Goal: Task Accomplishment & Management: Use online tool/utility

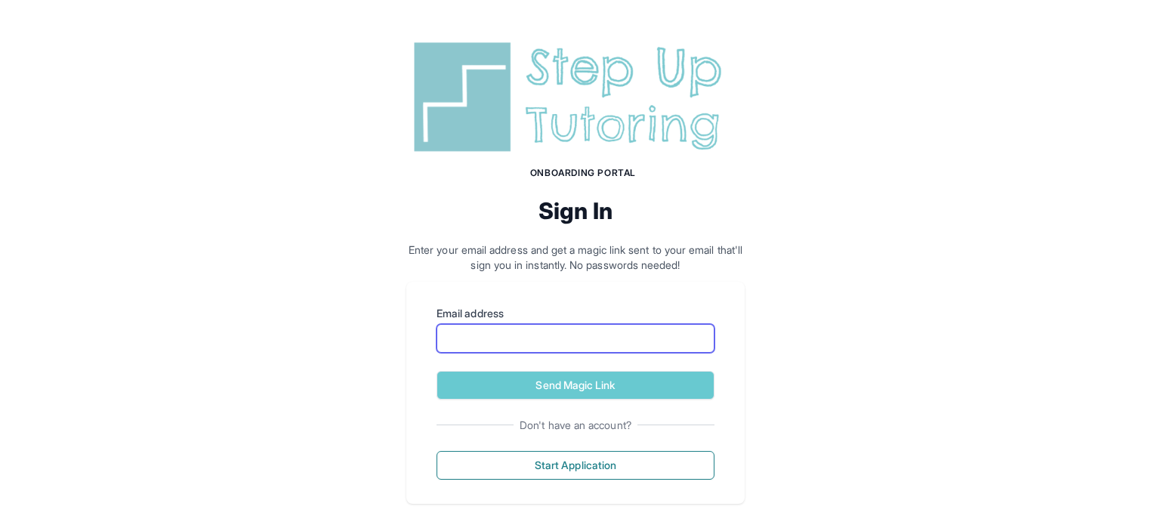
click at [554, 338] on input "Email address" at bounding box center [575, 338] width 278 height 29
type input "**********"
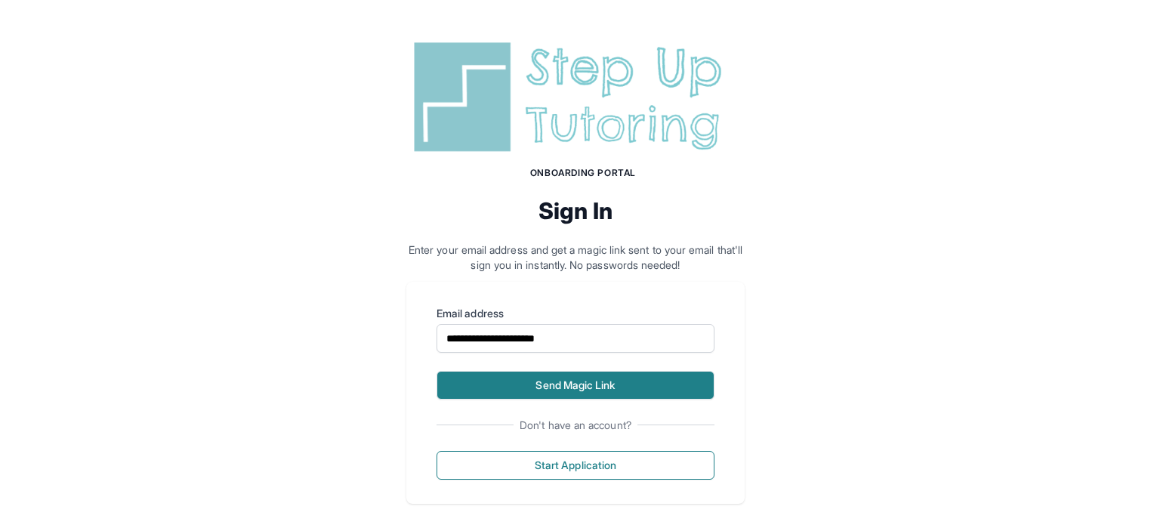
click at [505, 388] on button "Send Magic Link" at bounding box center [575, 385] width 278 height 29
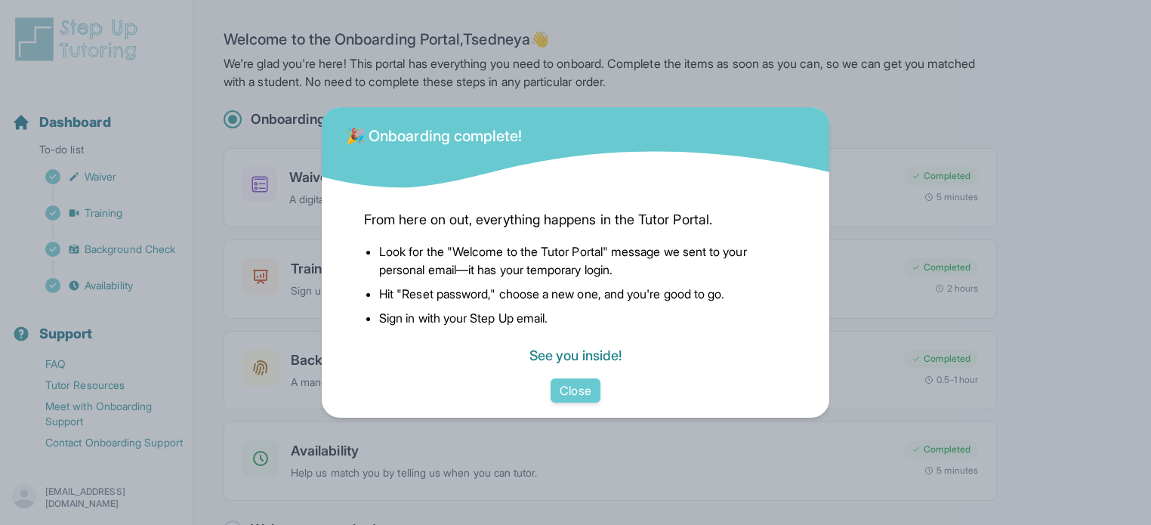
click at [575, 356] on link "See you inside!" at bounding box center [575, 355] width 92 height 16
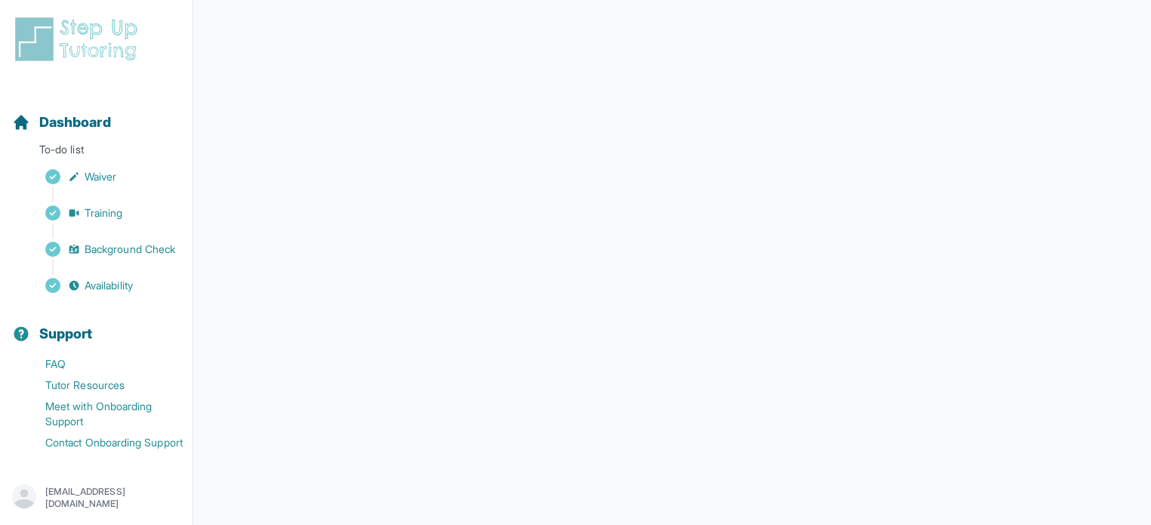
scroll to position [180, 0]
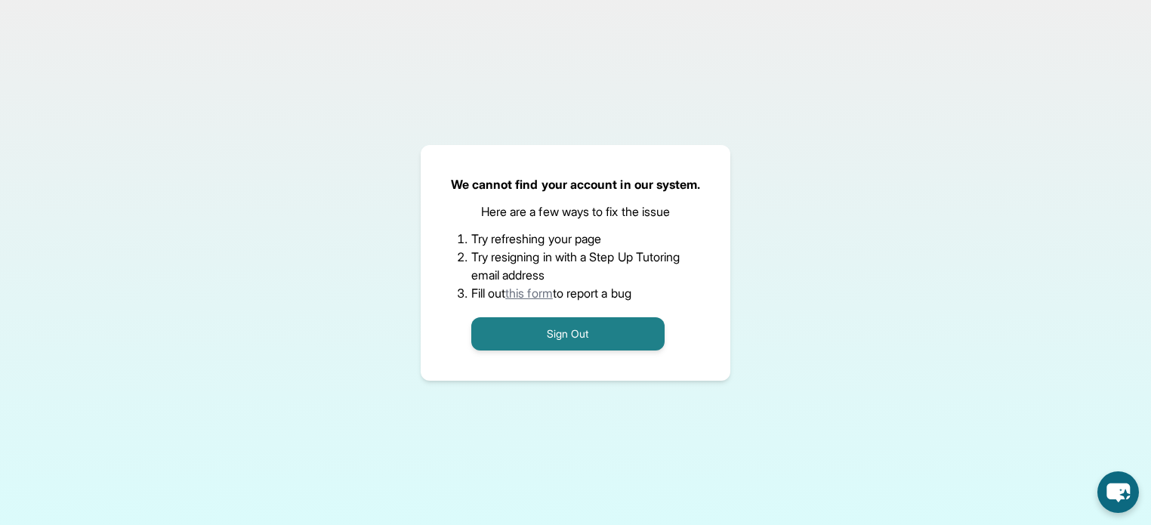
scroll to position [127, 0]
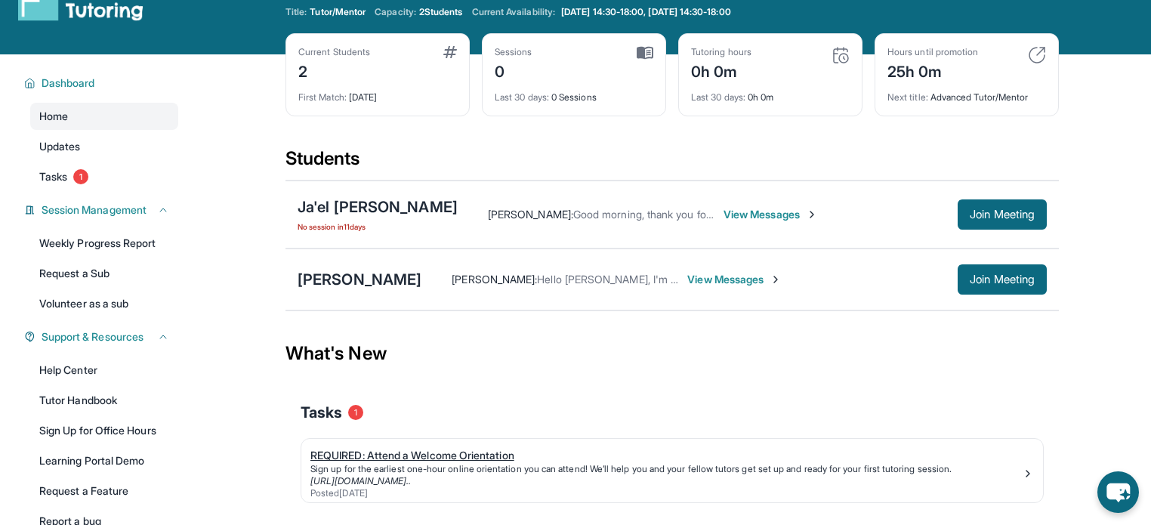
scroll to position [42, 0]
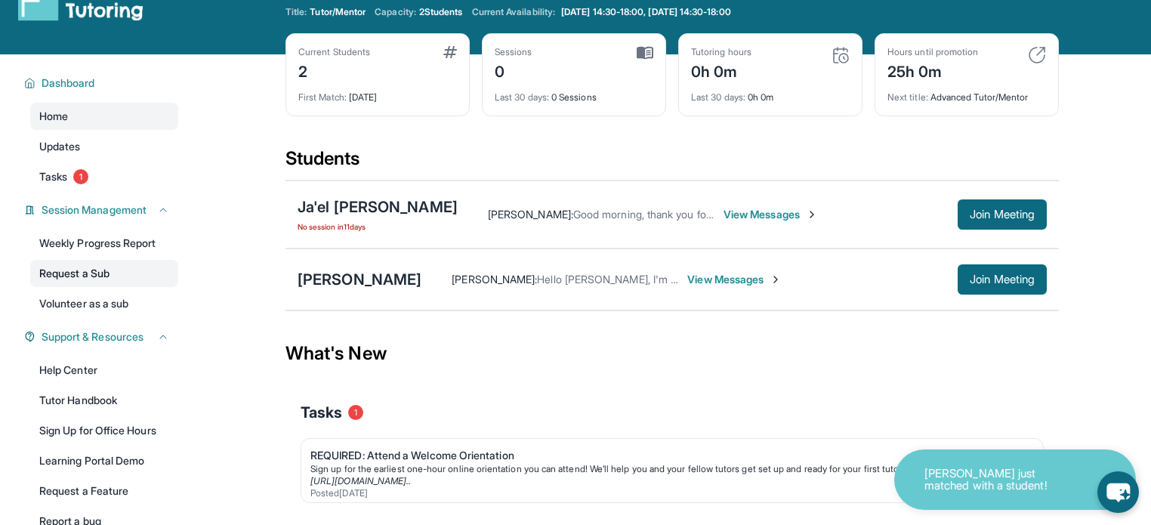
click at [103, 279] on link "Request a Sub" at bounding box center [104, 273] width 148 height 27
